Goal: Task Accomplishment & Management: Manage account settings

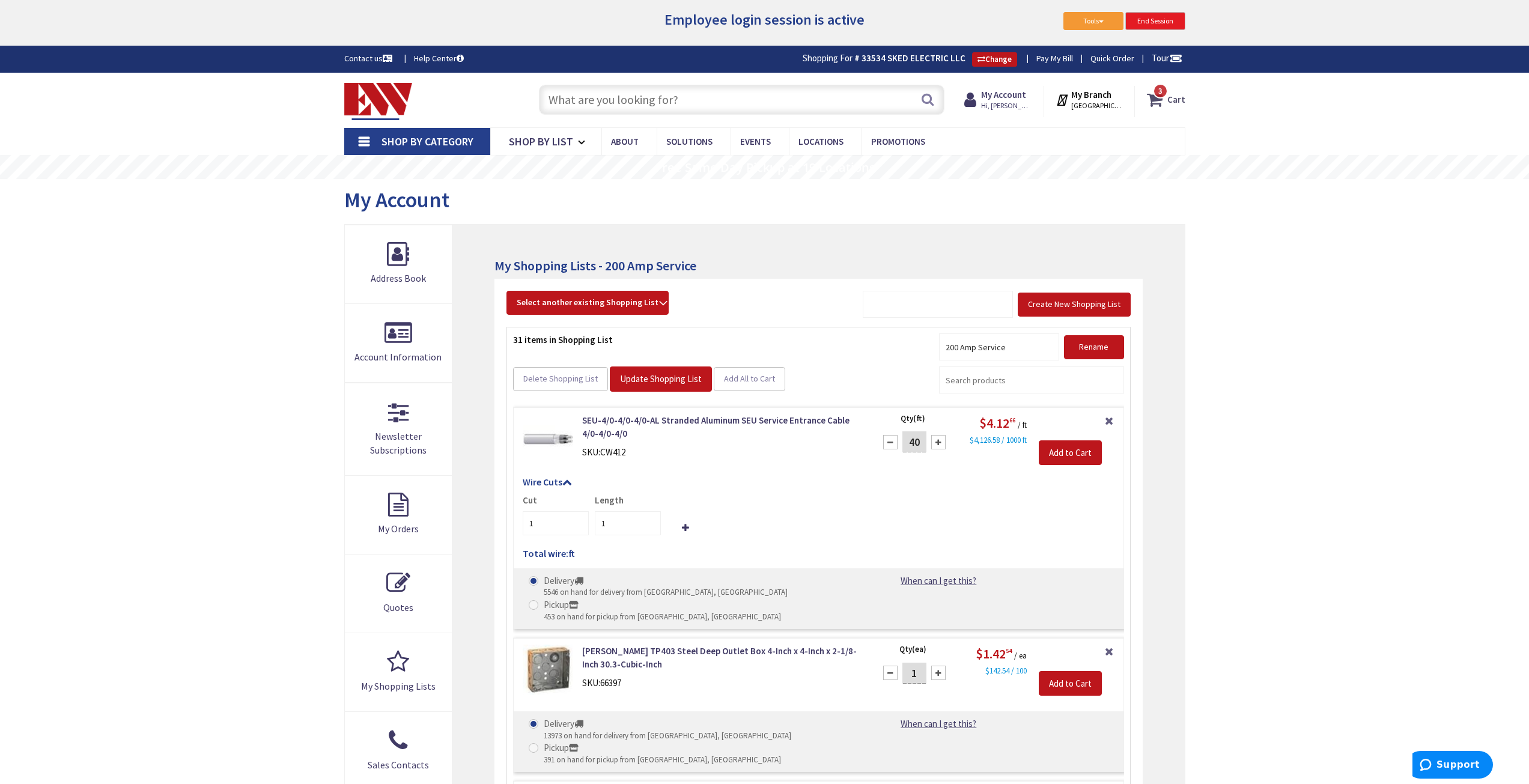
click at [1176, 104] on strong "Cart" at bounding box center [1176, 100] width 18 height 21
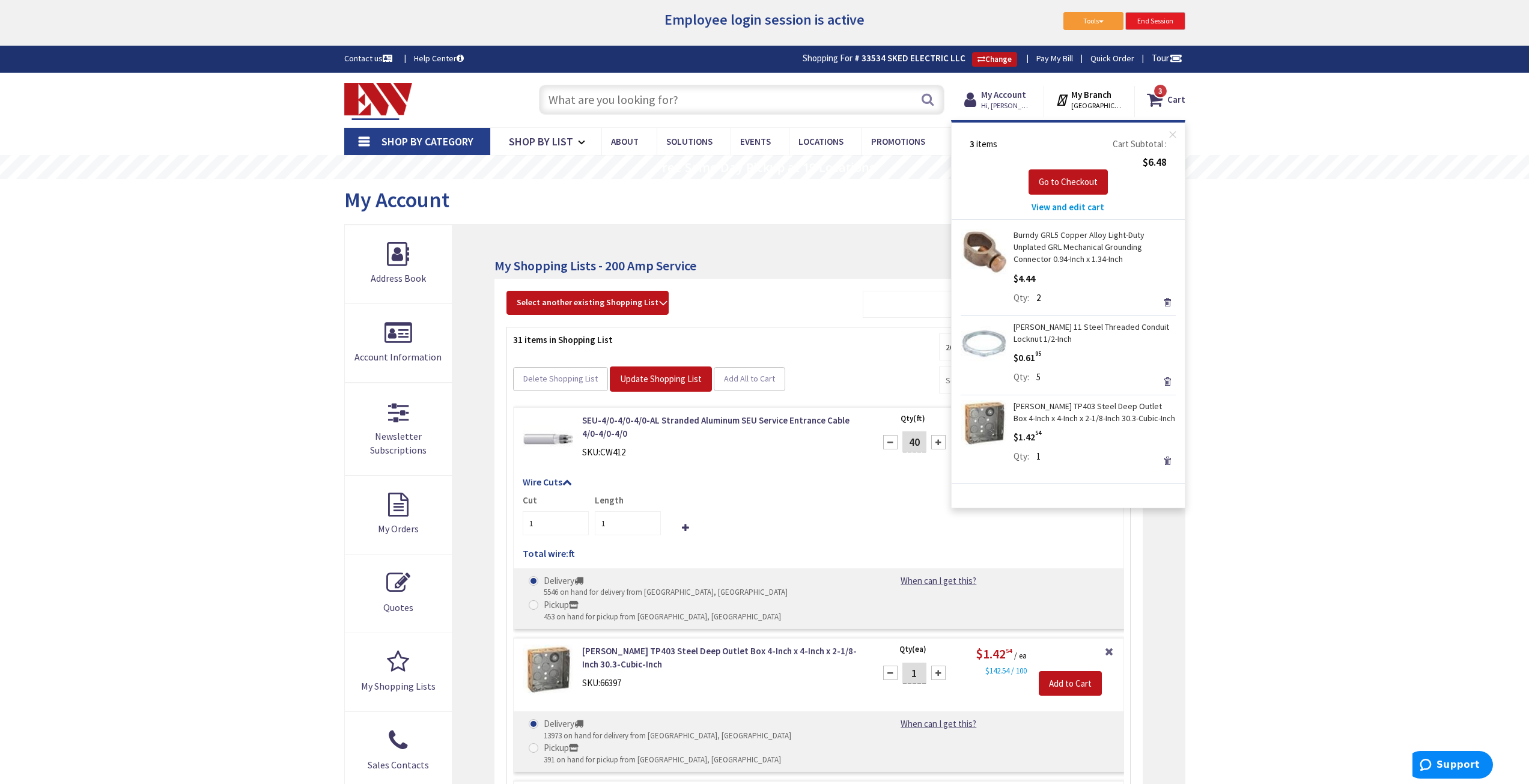
click at [1100, 205] on span "View and edit cart" at bounding box center [1068, 207] width 73 height 11
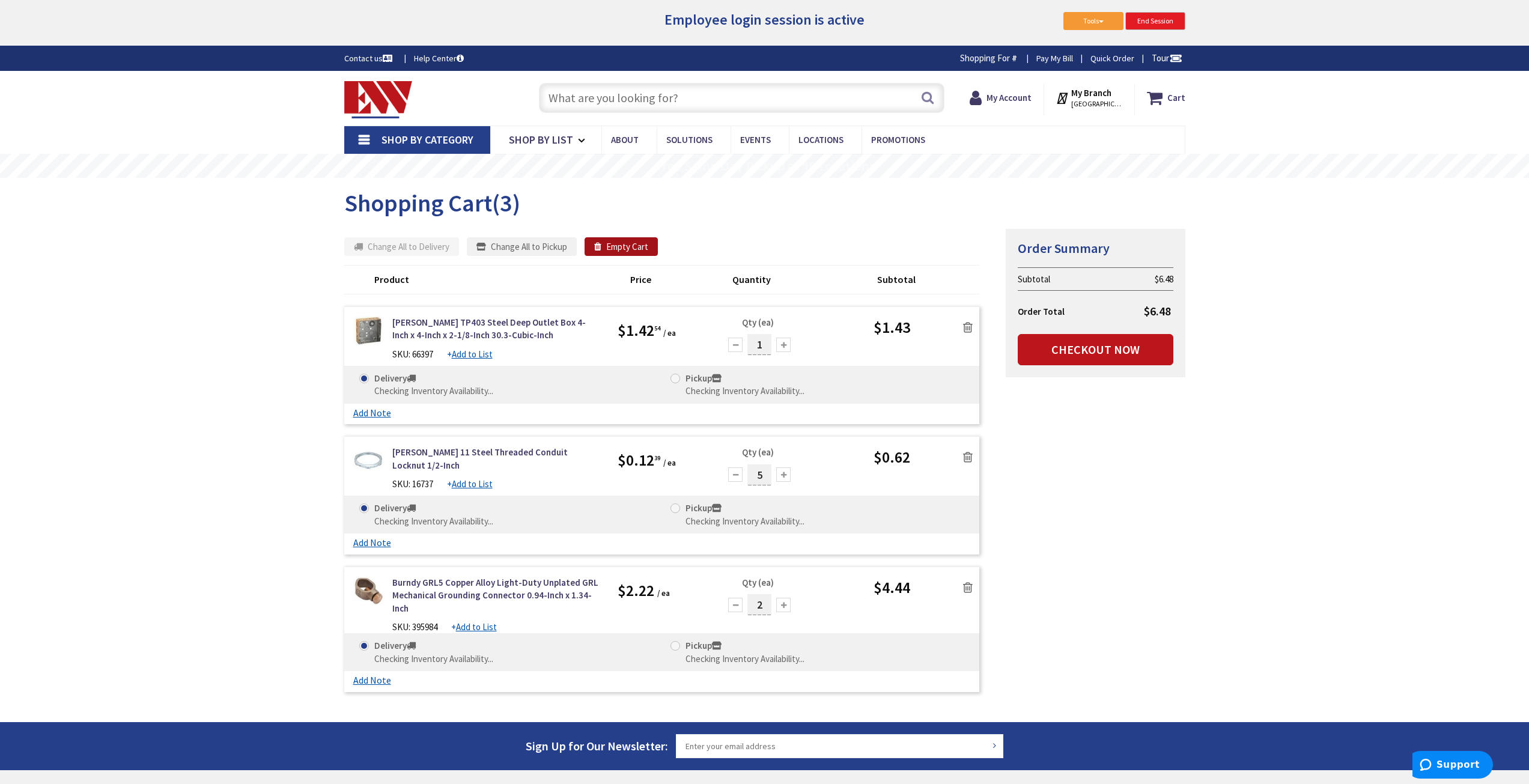
click at [641, 244] on button "Empty Cart" at bounding box center [622, 247] width 74 height 19
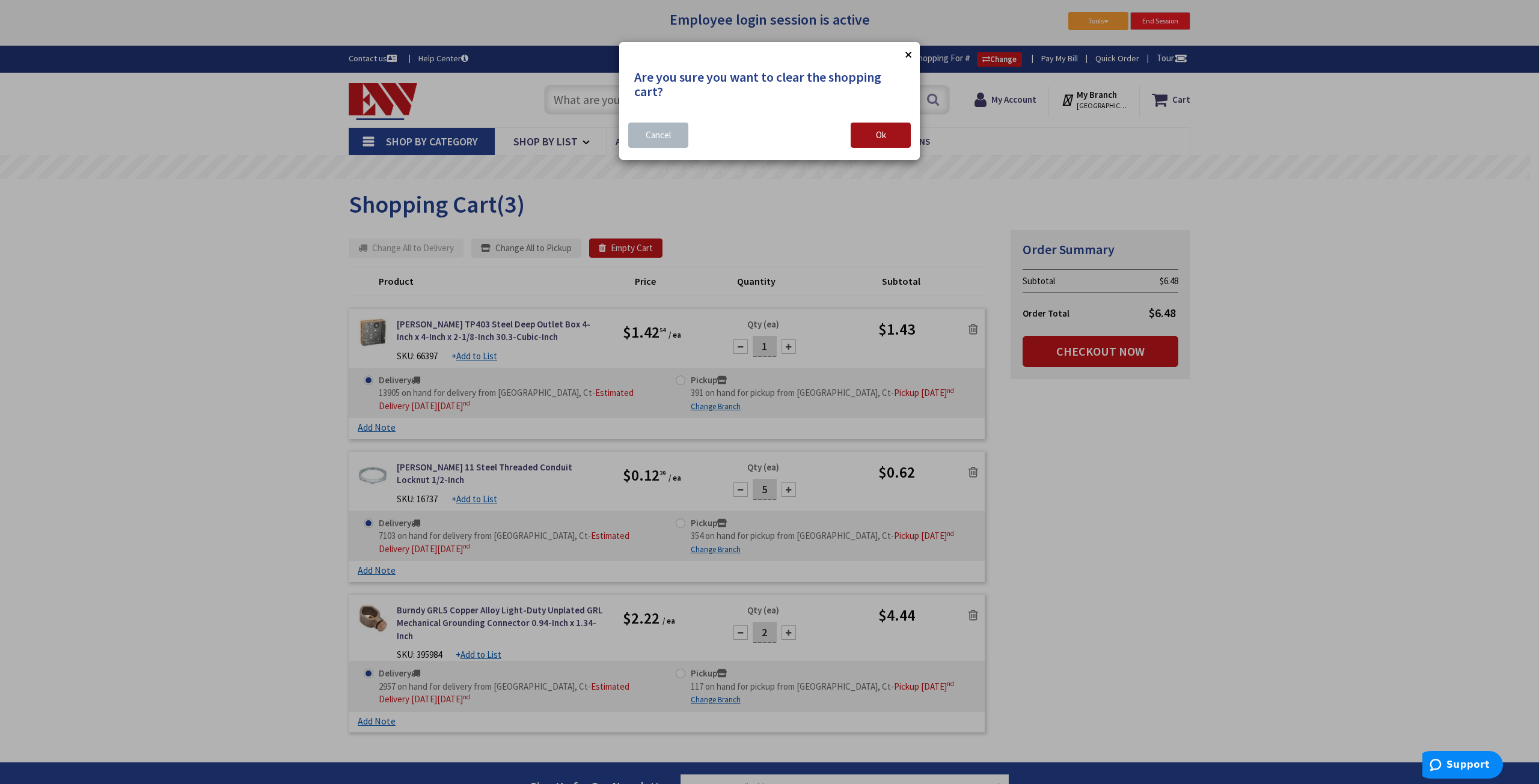
click at [870, 132] on button "Ok" at bounding box center [880, 135] width 60 height 25
